Goal: Task Accomplishment & Management: Manage account settings

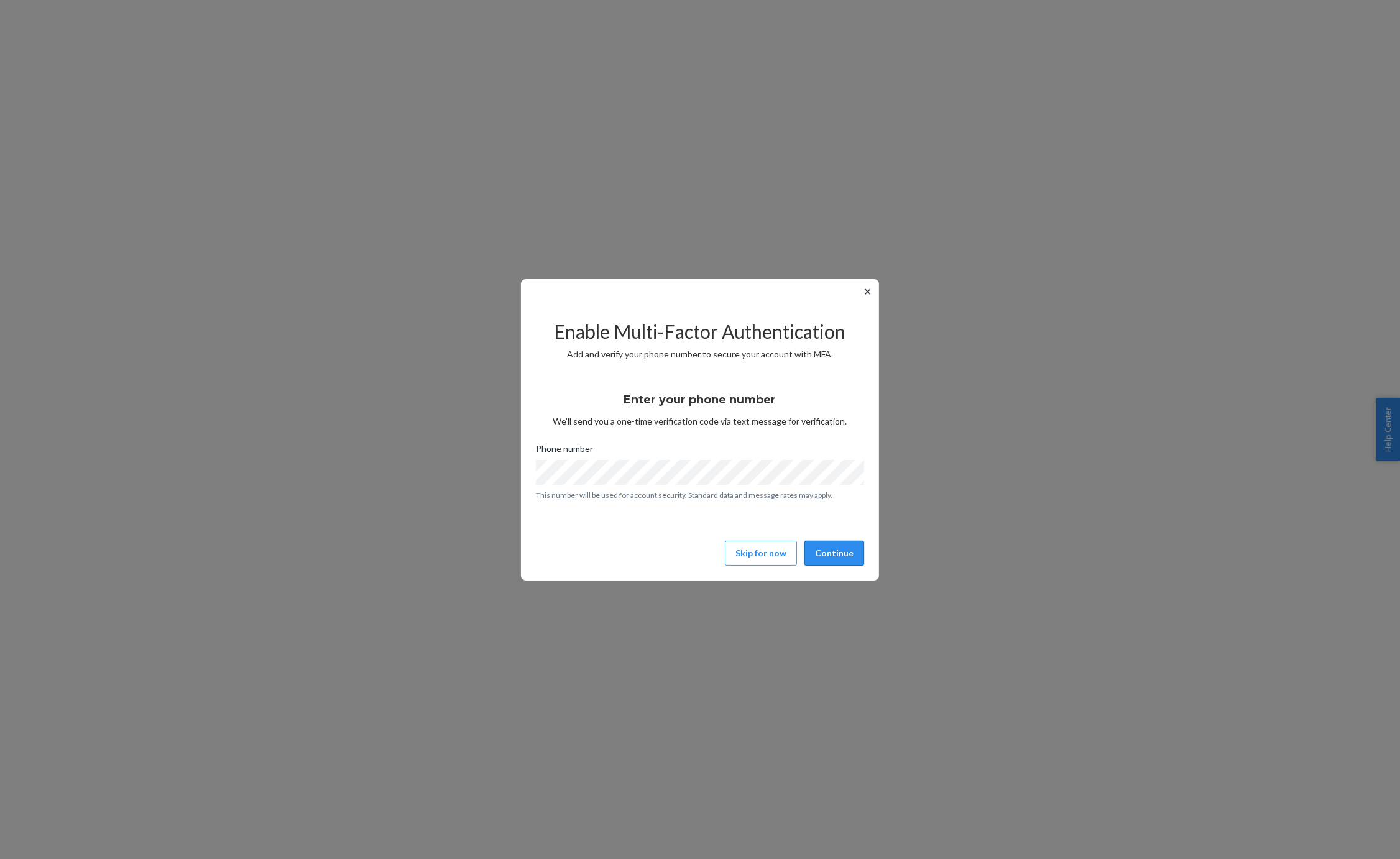
click at [831, 555] on button "Continue" at bounding box center [834, 553] width 60 height 25
click at [841, 553] on button "Continue" at bounding box center [834, 553] width 60 height 25
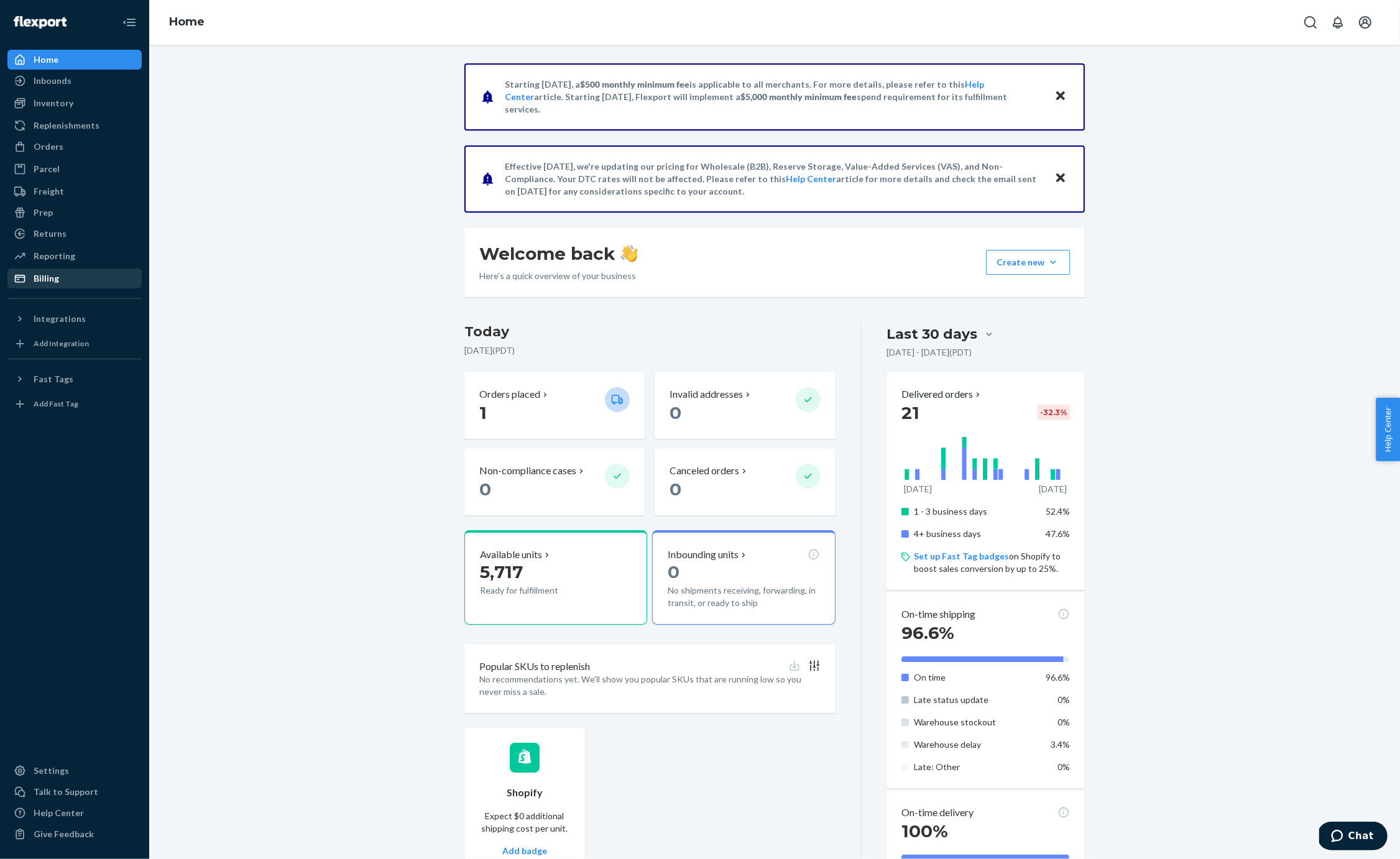
click at [60, 282] on div "Billing" at bounding box center [75, 278] width 132 height 17
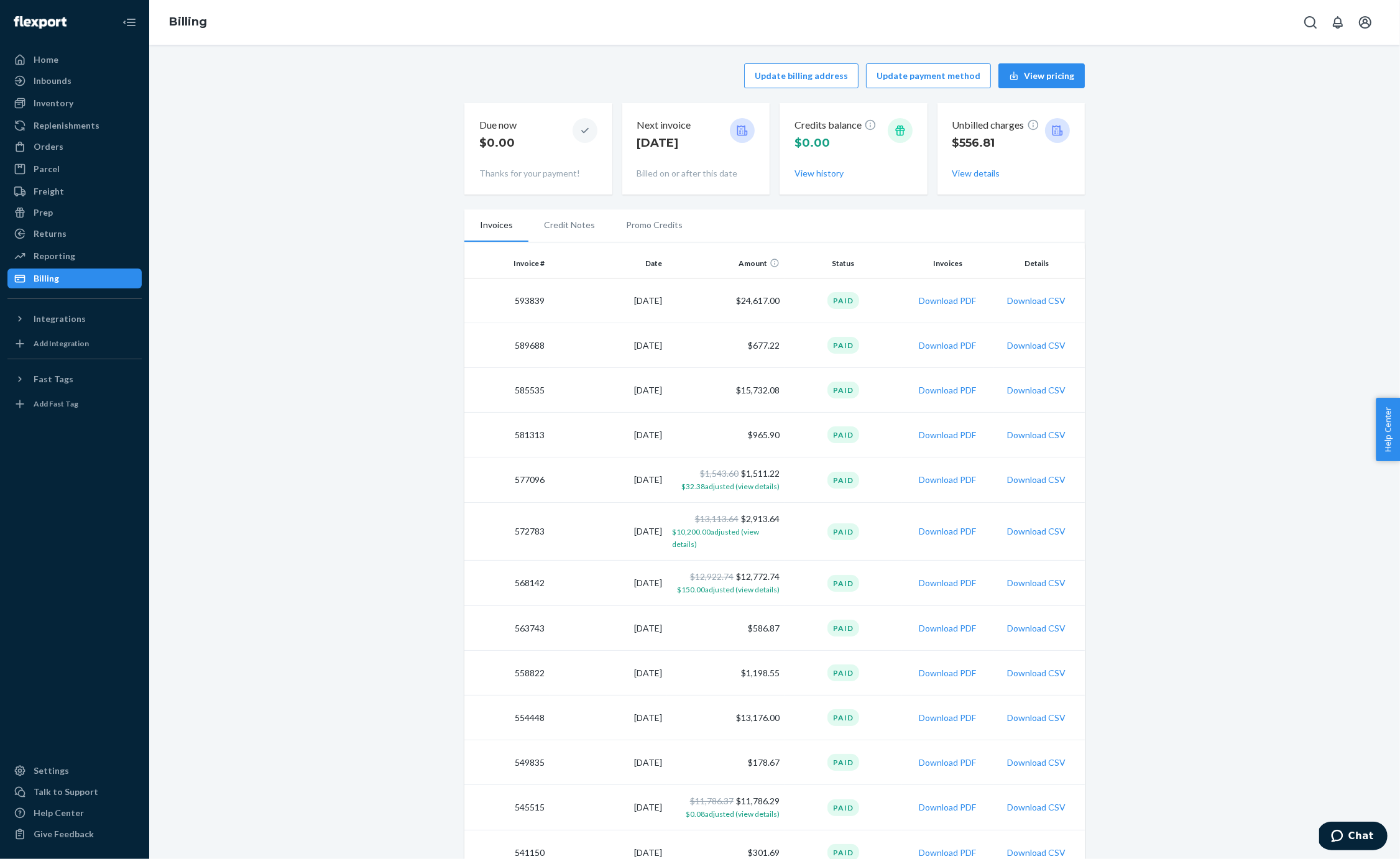
click at [531, 299] on td "593839" at bounding box center [507, 300] width 85 height 45
drag, startPoint x: 857, startPoint y: 295, endPoint x: 881, endPoint y: 296, distance: 24.0
click at [857, 295] on div "Paid" at bounding box center [843, 300] width 32 height 16
click at [959, 301] on button "Download PDF" at bounding box center [947, 301] width 57 height 12
